Goal: Task Accomplishment & Management: Manage account settings

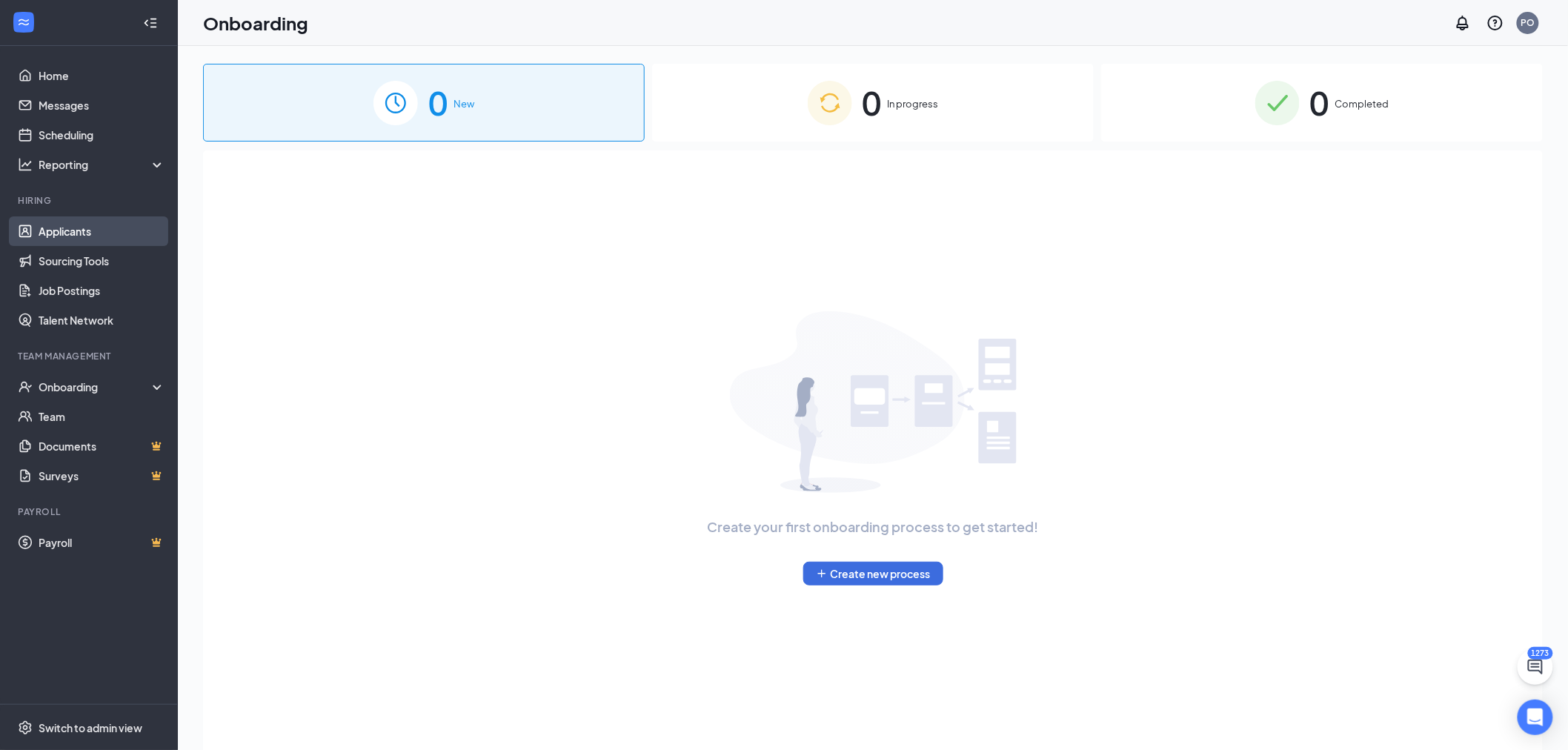
click at [94, 227] on link "Applicants" at bounding box center [101, 231] width 127 height 30
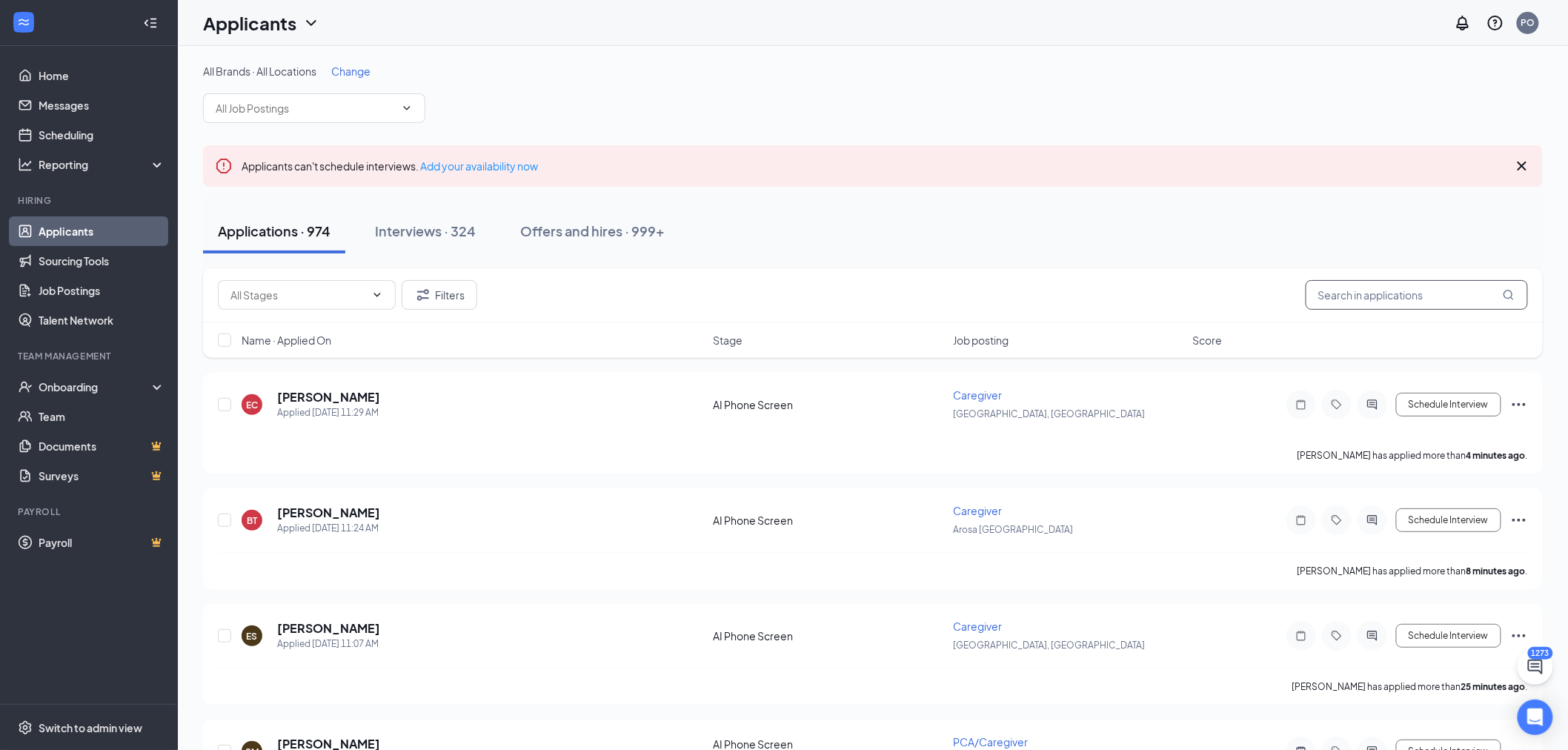
click at [1414, 290] on input "text" at bounding box center [1416, 295] width 222 height 30
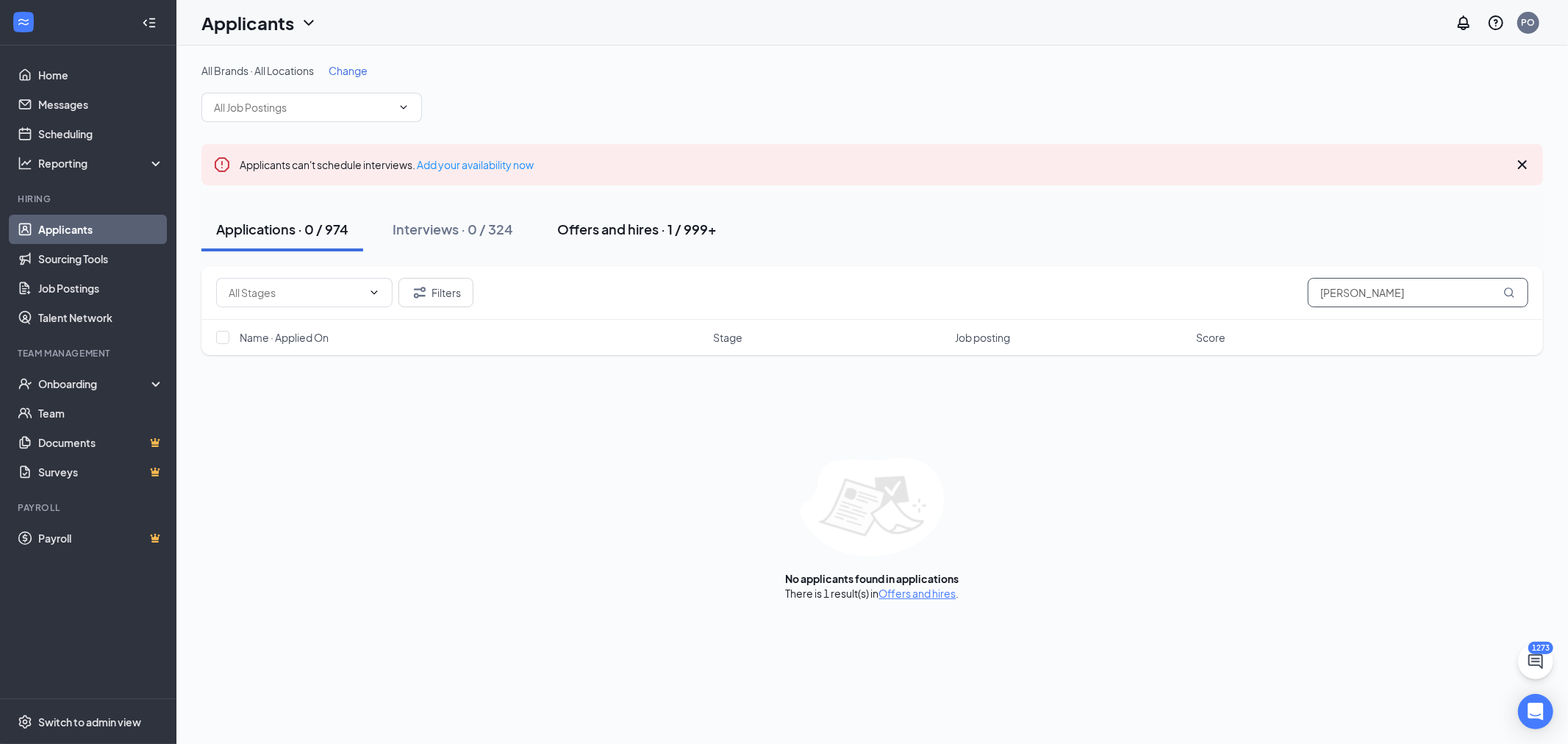
type input "[PERSON_NAME]"
click at [644, 224] on div "Offers and hires · 1 / 999+" at bounding box center [637, 229] width 160 height 19
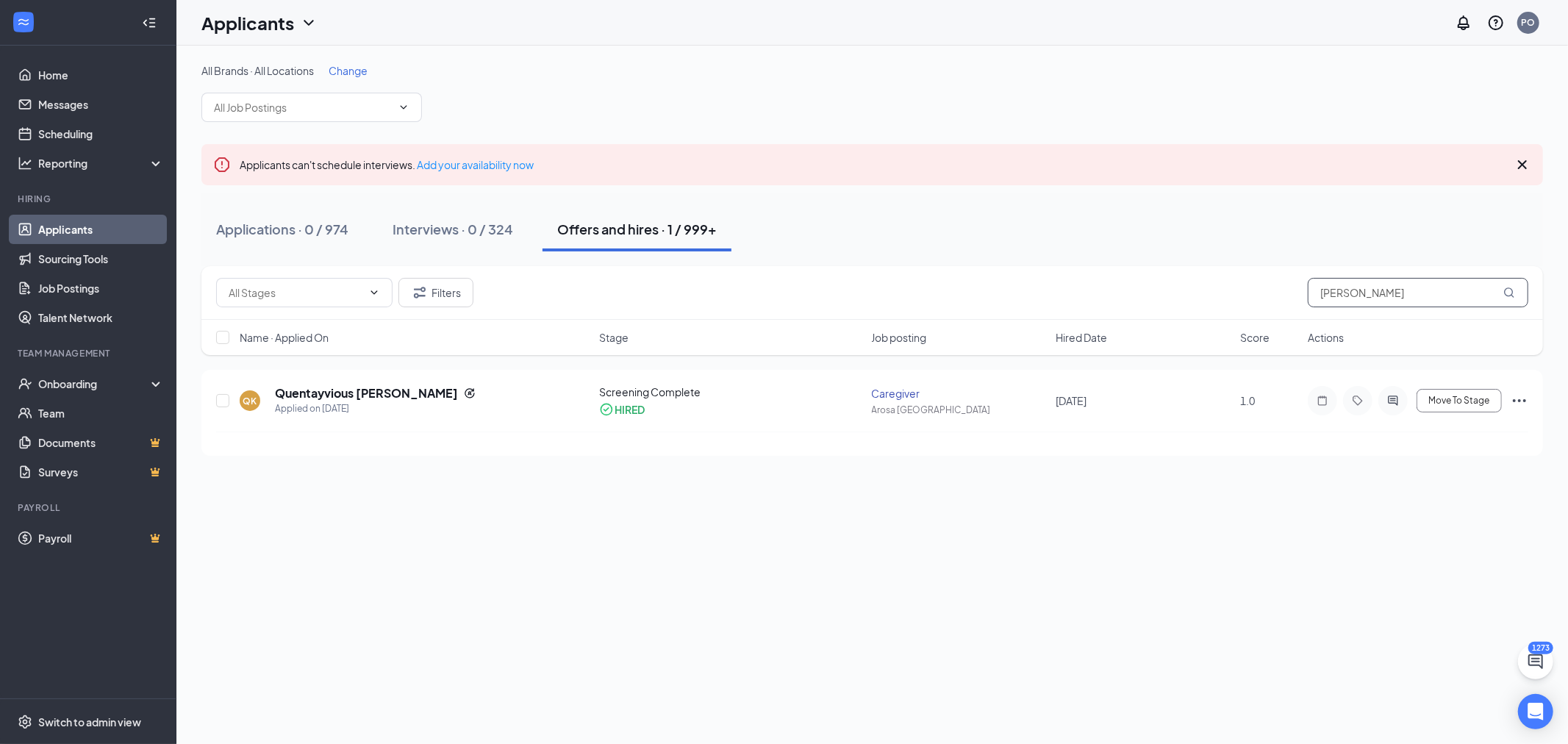
drag, startPoint x: 1383, startPoint y: 297, endPoint x: 1152, endPoint y: 280, distance: 231.6
click at [1152, 280] on div "Filters [PERSON_NAME]" at bounding box center [872, 292] width 1312 height 30
click at [1386, 292] on input "[PERSON_NAME]" at bounding box center [1418, 292] width 220 height 30
drag, startPoint x: 1386, startPoint y: 292, endPoint x: 1261, endPoint y: 297, distance: 125.1
click at [1261, 297] on div "Filters [PERSON_NAME]" at bounding box center [872, 292] width 1312 height 30
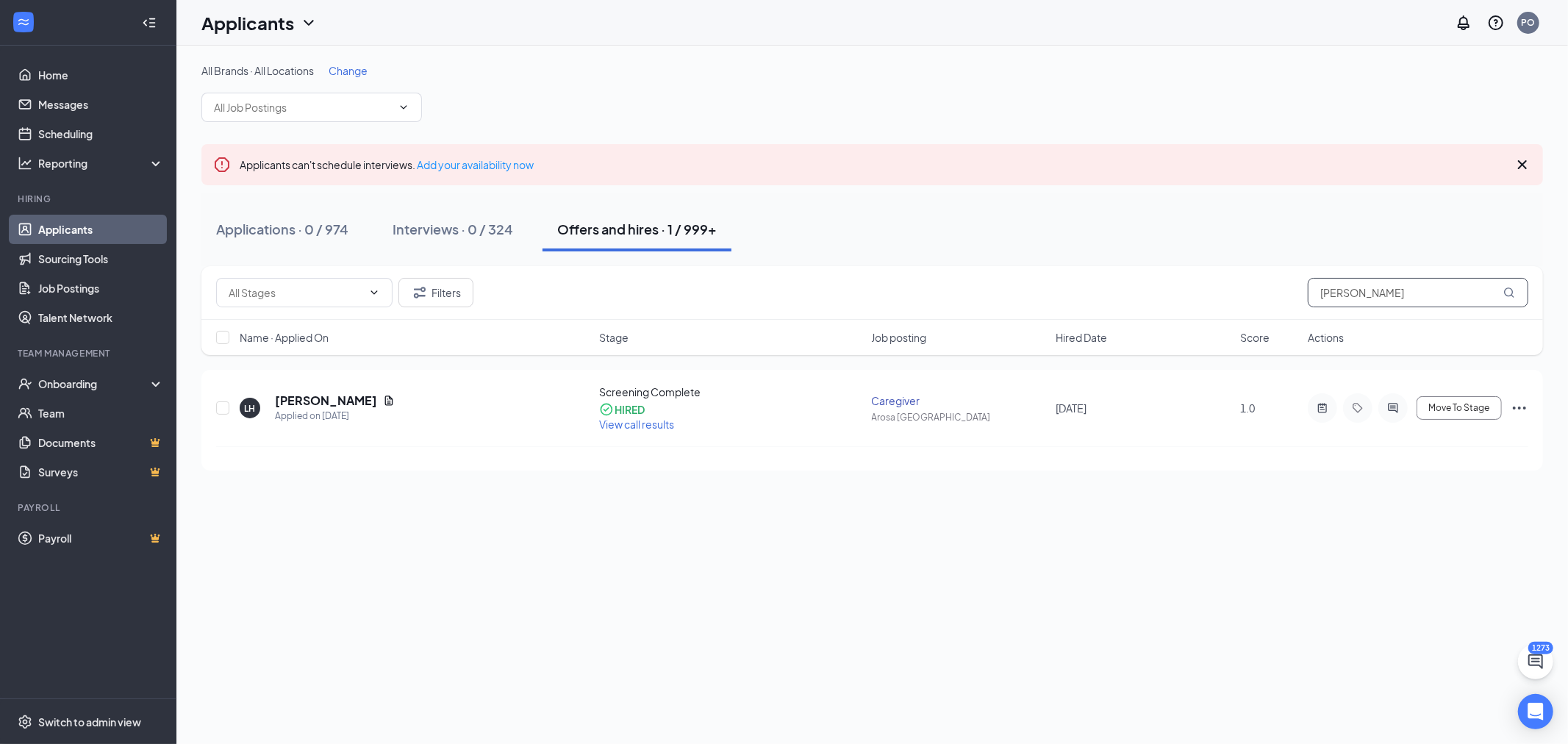
drag, startPoint x: 1380, startPoint y: 291, endPoint x: 1026, endPoint y: 285, distance: 354.1
click at [1026, 285] on div "Filters [PERSON_NAME]" at bounding box center [872, 292] width 1312 height 30
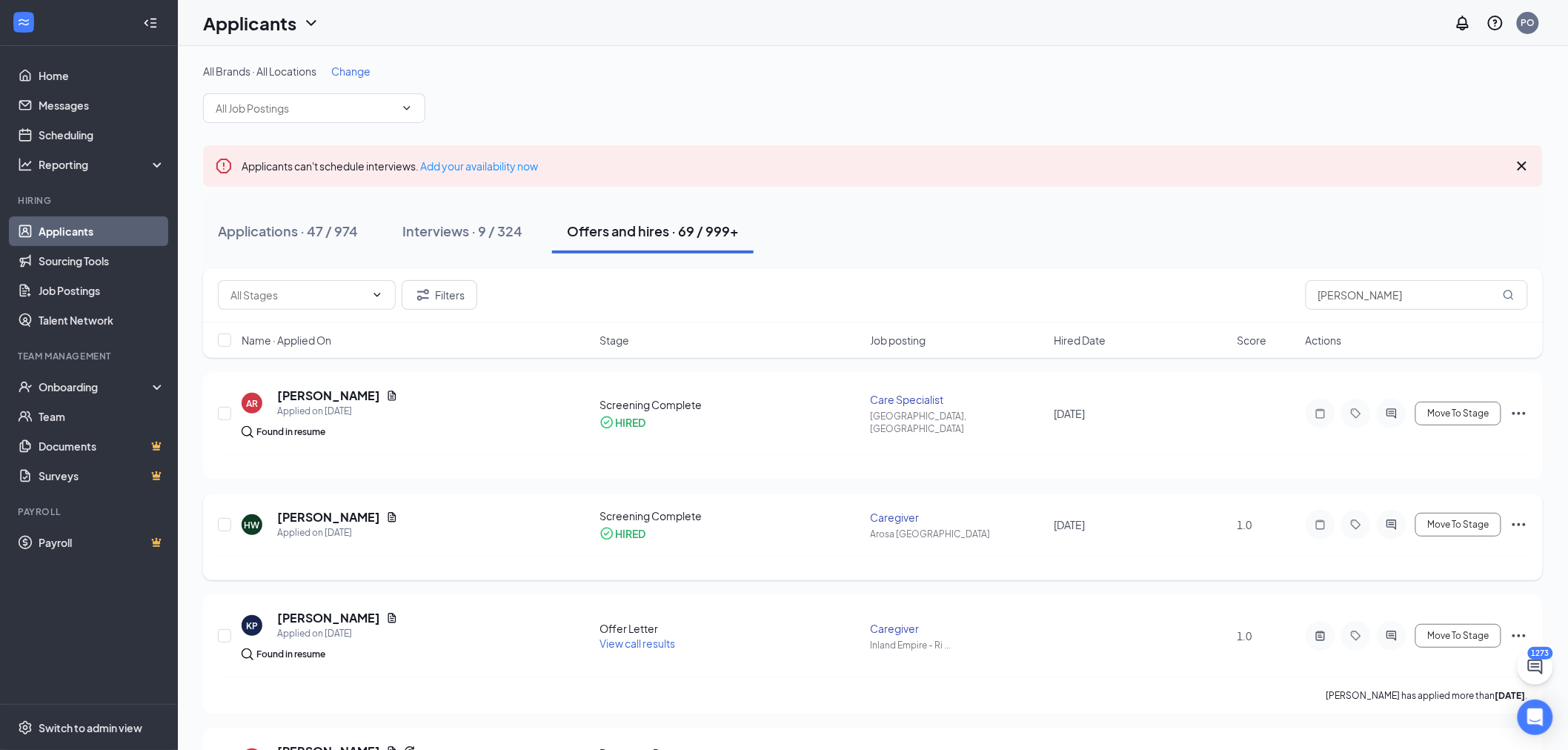
click at [746, 547] on div "HW [PERSON_NAME] Applied on [DATE] Screening Complete HIRED Caregiver Arosa [GE…" at bounding box center [873, 532] width 1310 height 48
click at [324, 512] on h5 "[PERSON_NAME]" at bounding box center [328, 517] width 103 height 16
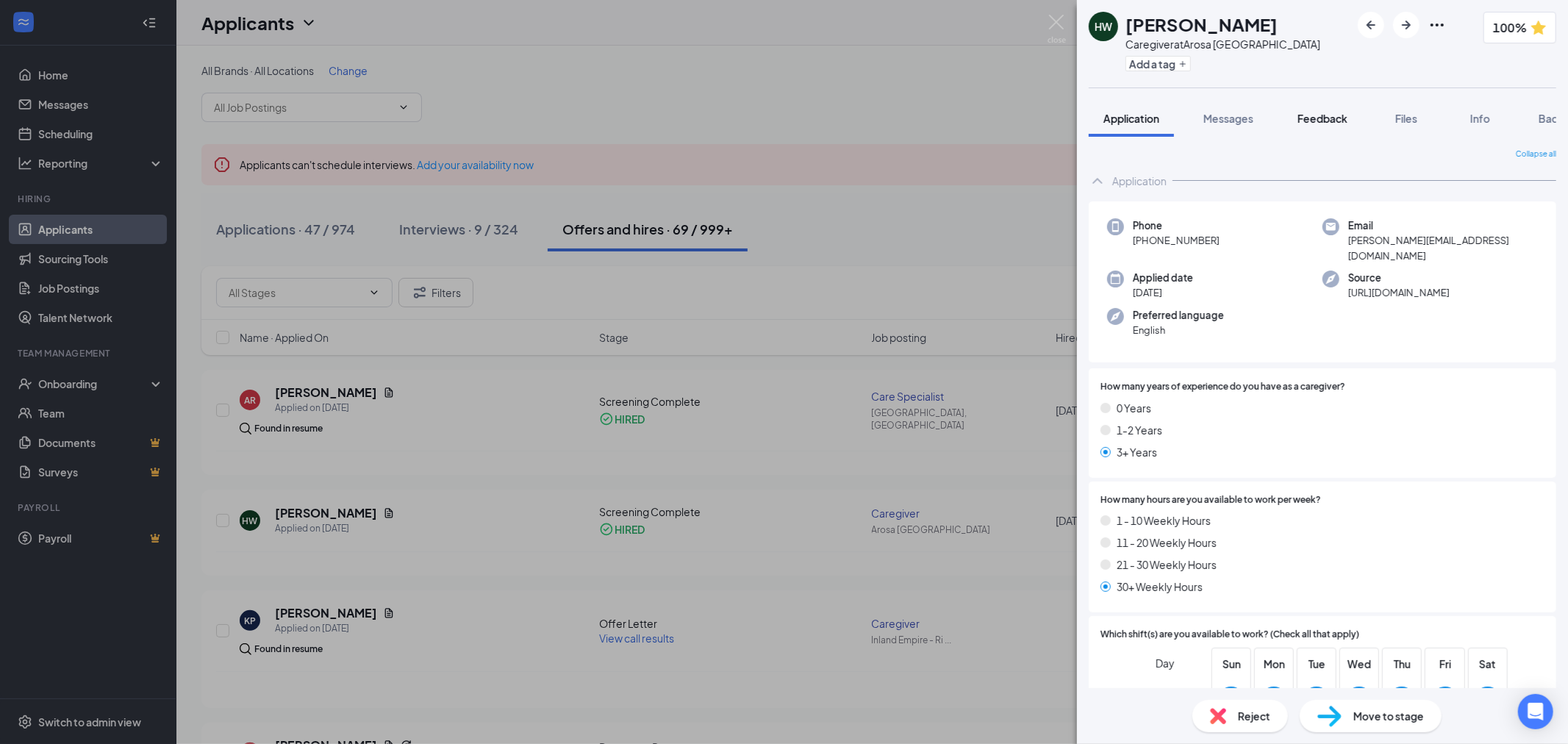
click at [1340, 116] on span "Feedback" at bounding box center [1322, 118] width 50 height 14
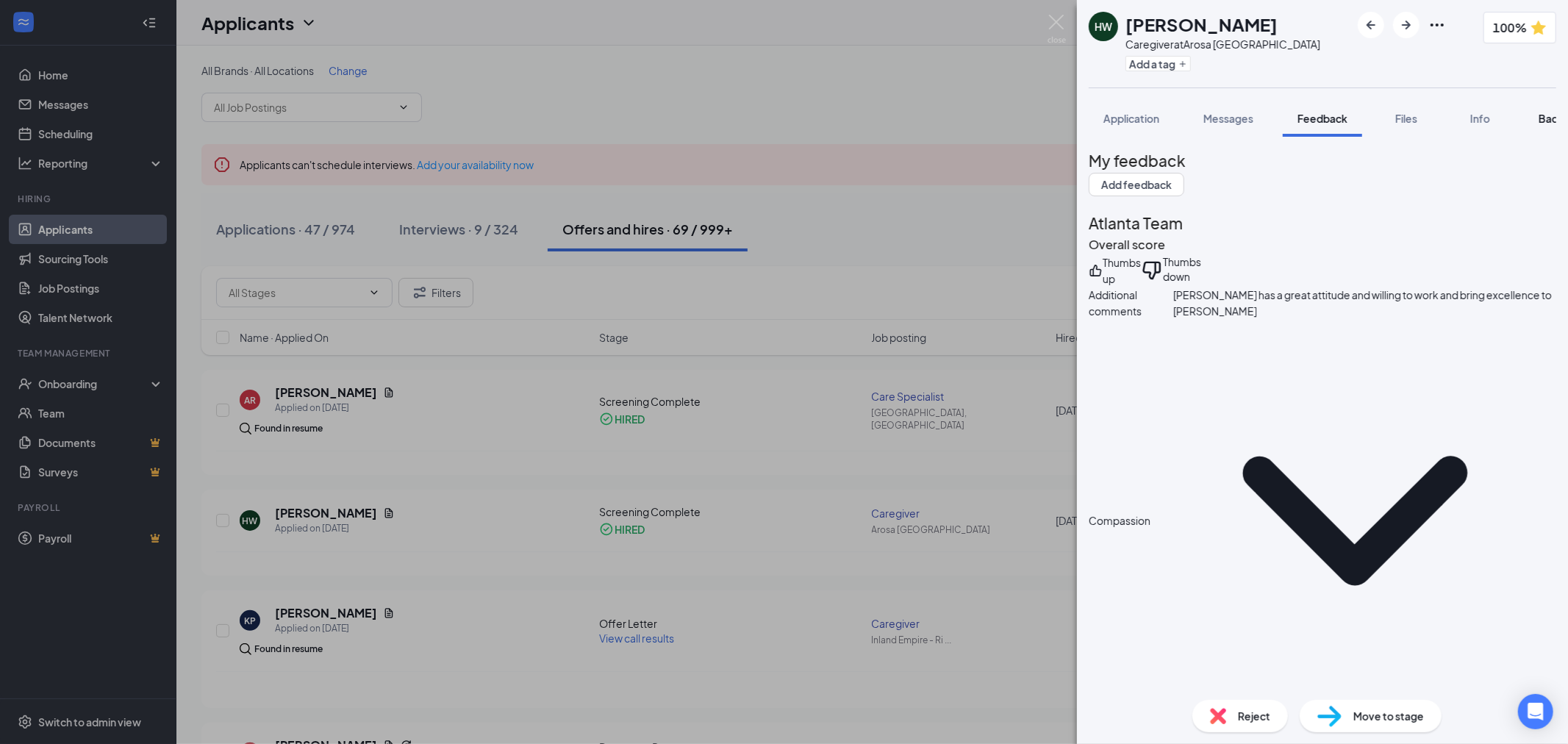
click at [1551, 113] on span "Background" at bounding box center [1569, 118] width 60 height 14
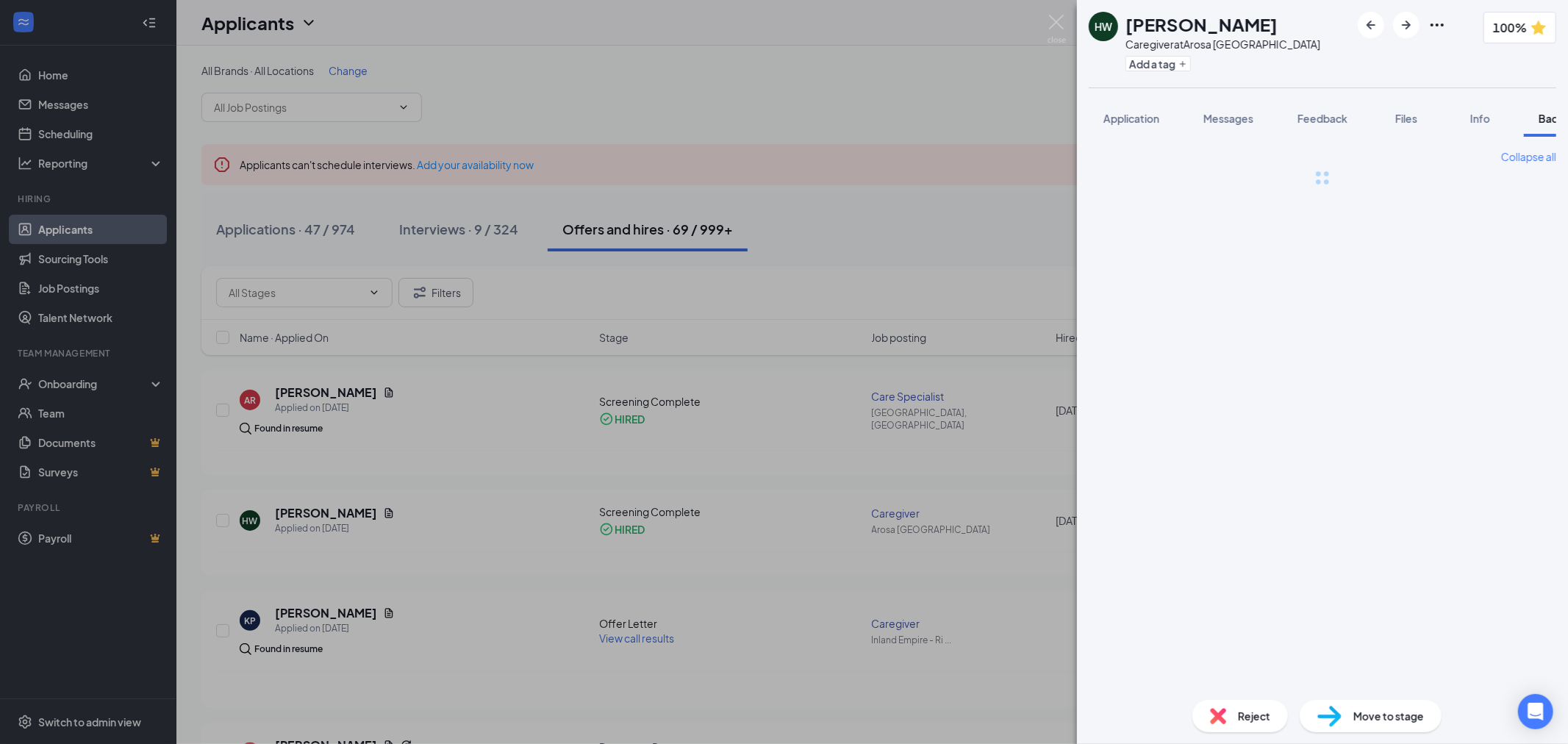
scroll to position [0, 60]
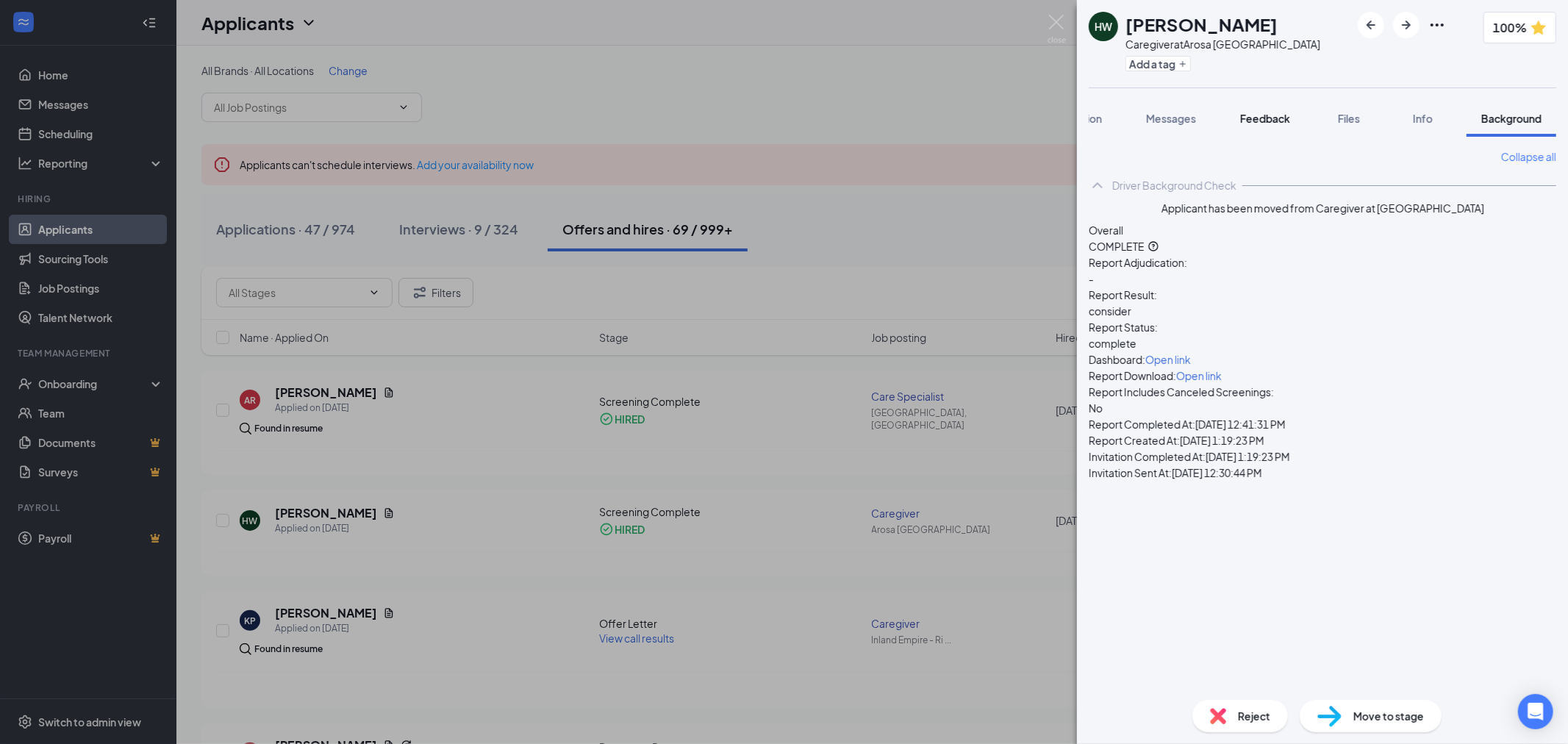
click at [1257, 106] on button "Feedback" at bounding box center [1266, 118] width 79 height 37
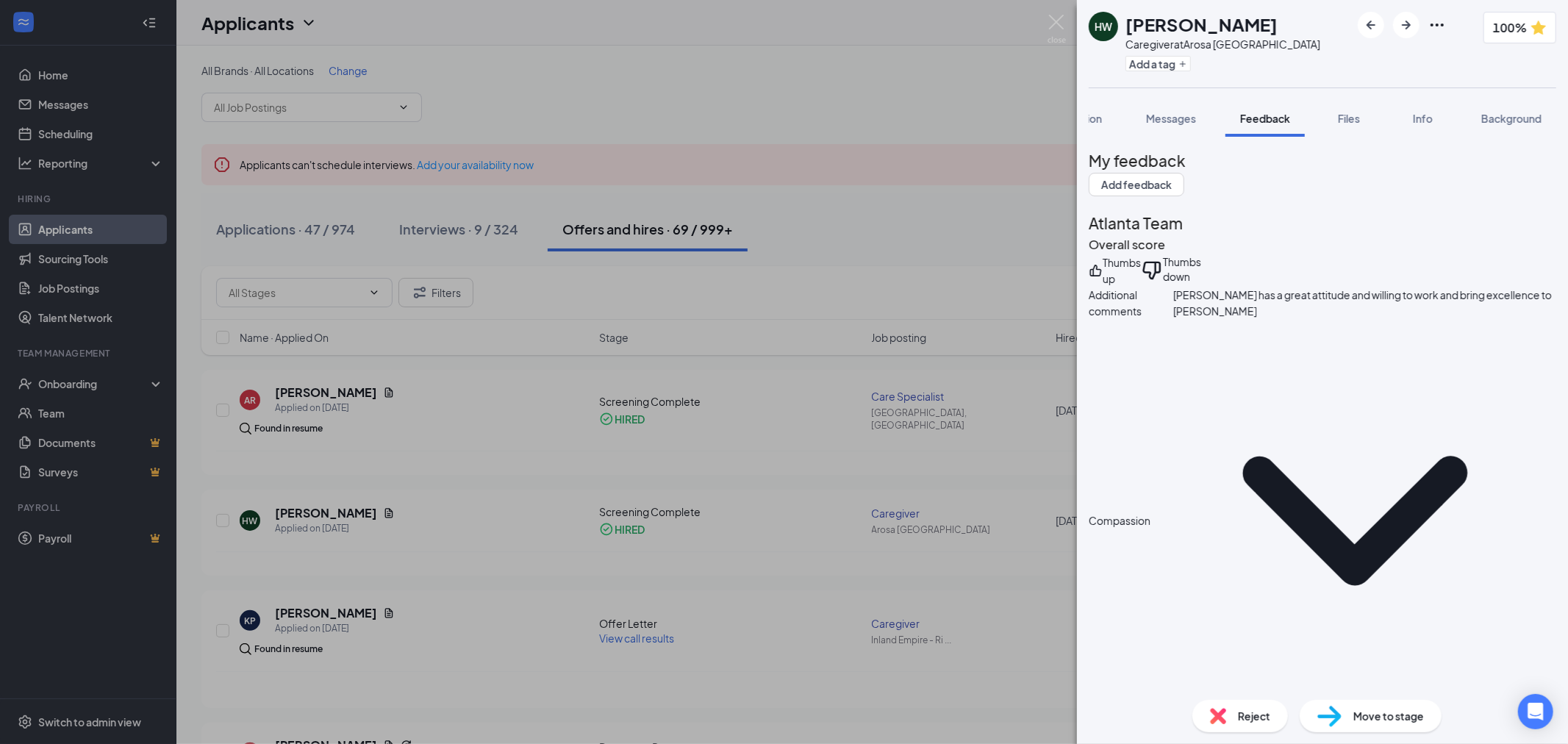
drag, startPoint x: 1178, startPoint y: 118, endPoint x: 1215, endPoint y: 193, distance: 83.6
click at [1178, 118] on span "Messages" at bounding box center [1171, 118] width 50 height 14
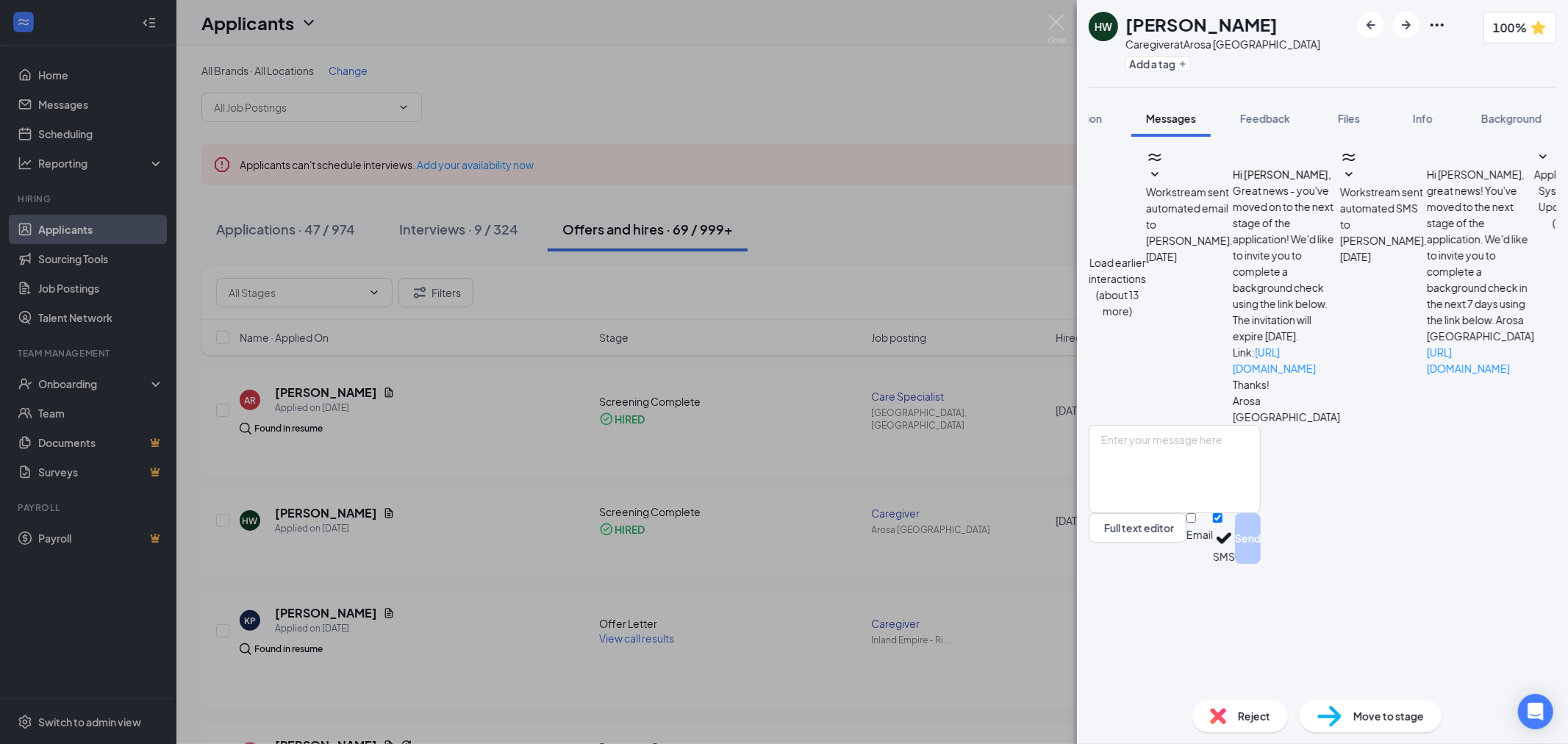
scroll to position [311, 0]
click at [1056, 24] on img at bounding box center [1057, 29] width 19 height 29
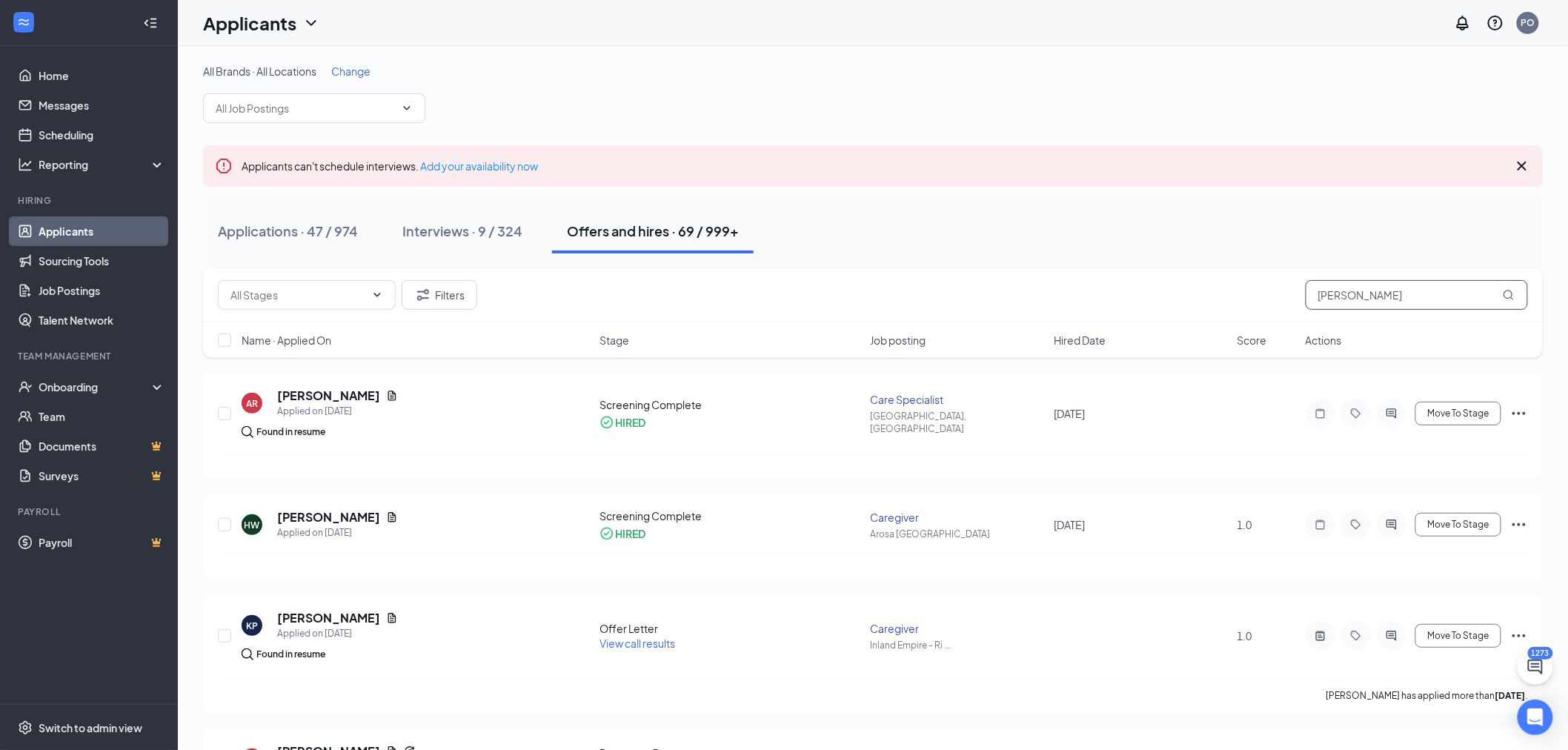
drag, startPoint x: 1356, startPoint y: 290, endPoint x: 1067, endPoint y: 305, distance: 289.4
click at [1067, 304] on div "Filters [PERSON_NAME]" at bounding box center [873, 295] width 1310 height 30
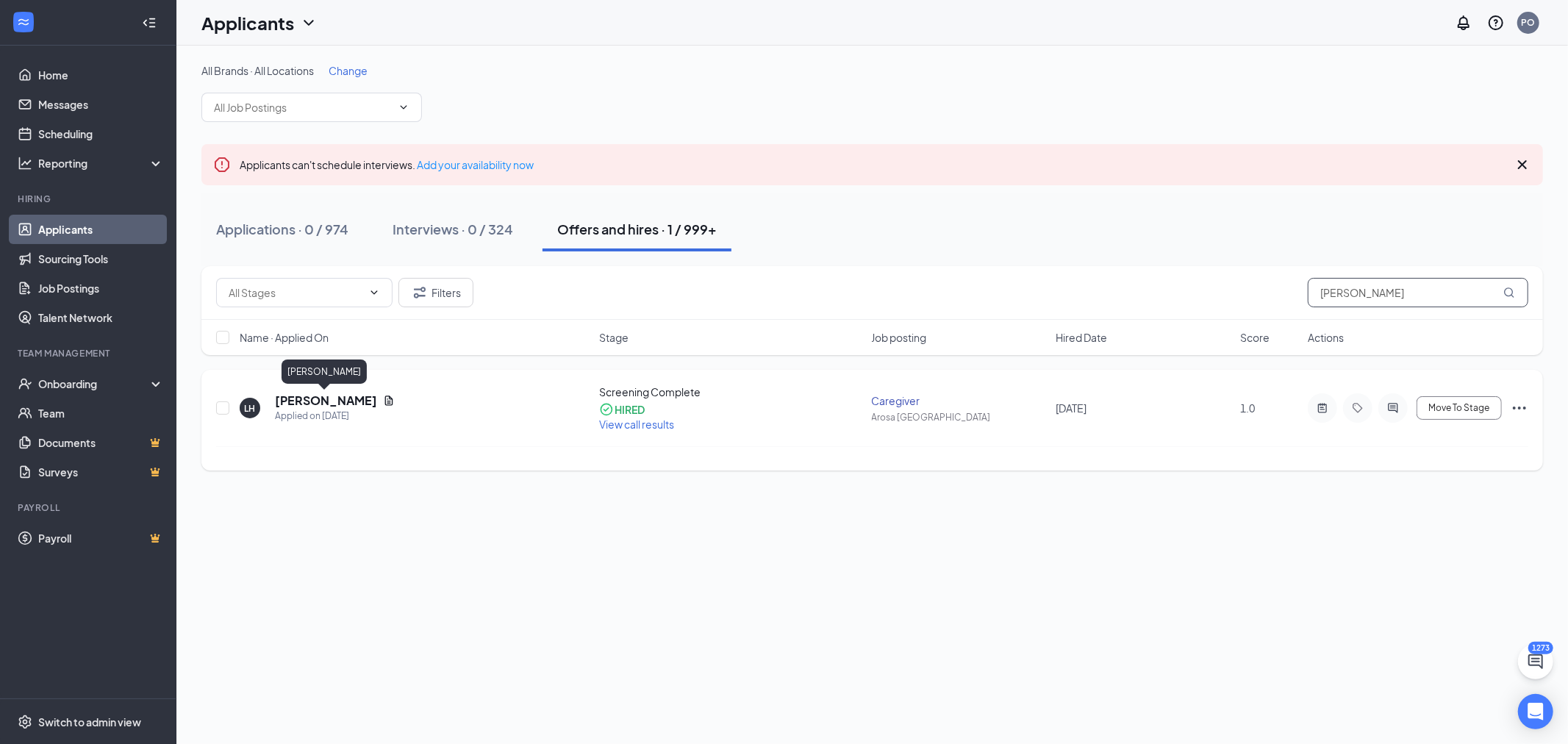
type input "[PERSON_NAME]"
click at [344, 397] on h5 "[PERSON_NAME]" at bounding box center [325, 400] width 102 height 16
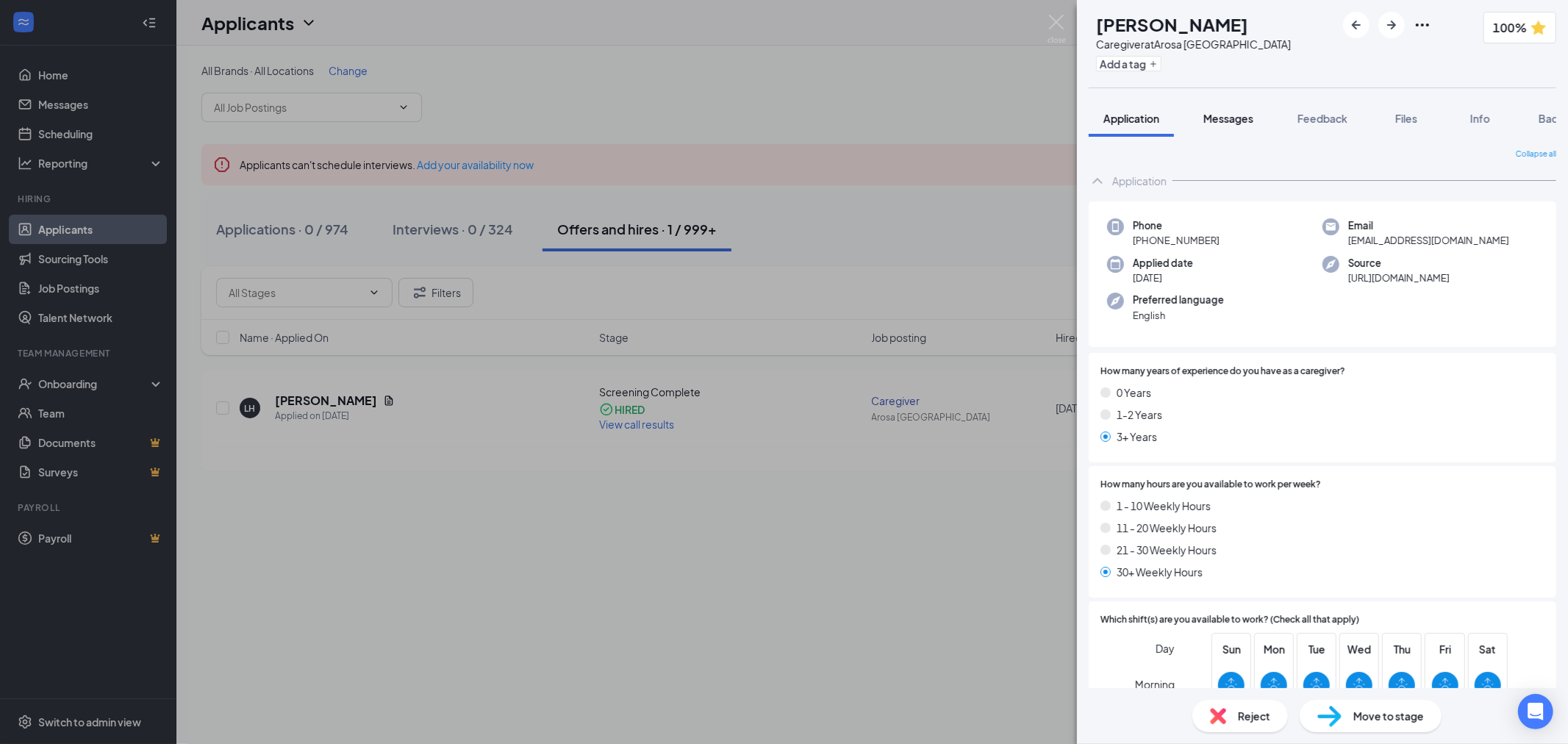
click at [1219, 122] on span "Messages" at bounding box center [1228, 118] width 50 height 14
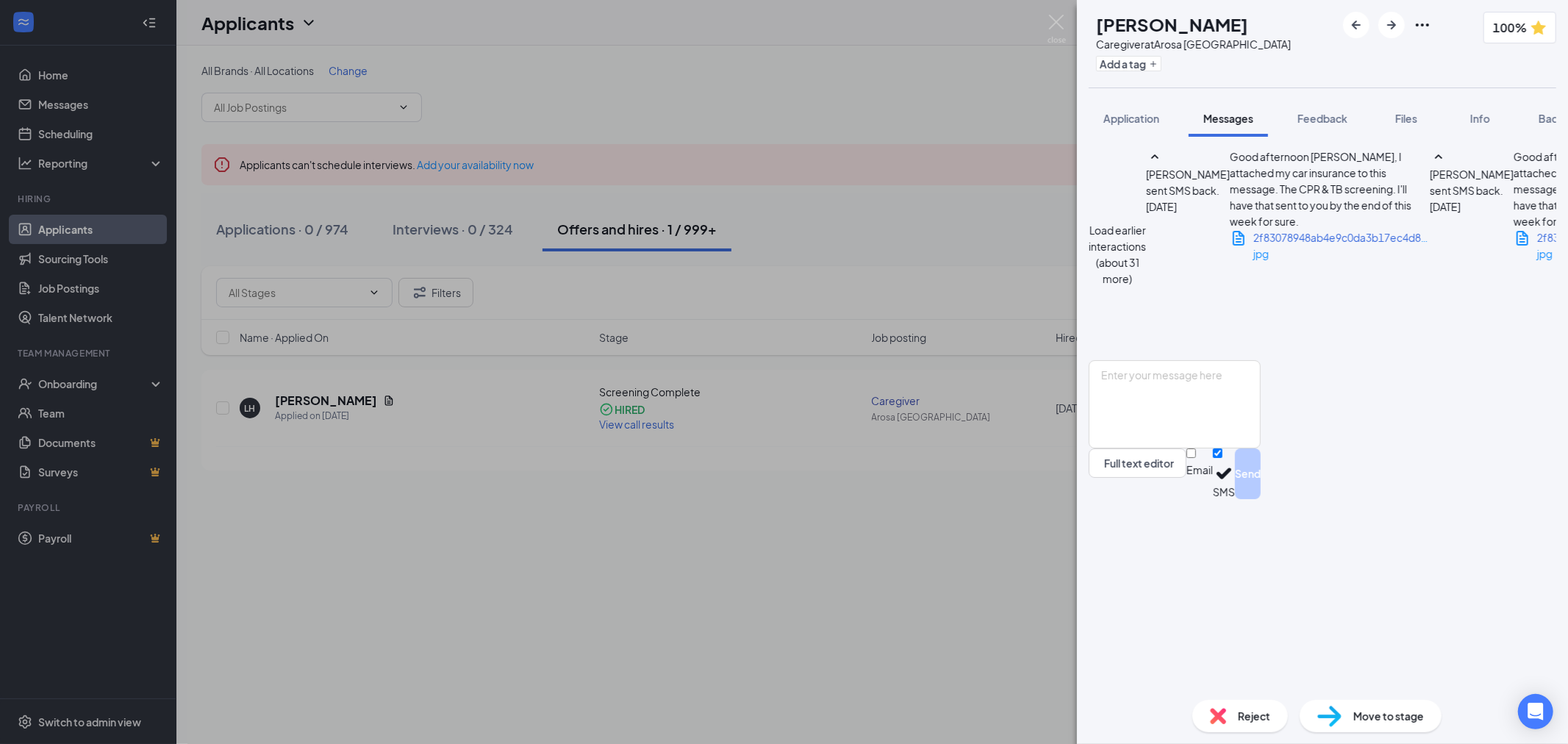
scroll to position [586, 0]
